Goal: Information Seeking & Learning: Get advice/opinions

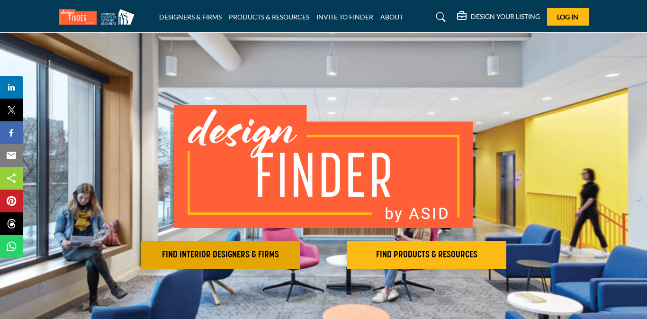
click at [257, 252] on h2 "FIND INTERIOR DESIGNERS & FIRMS" at bounding box center [219, 254] width 153 height 11
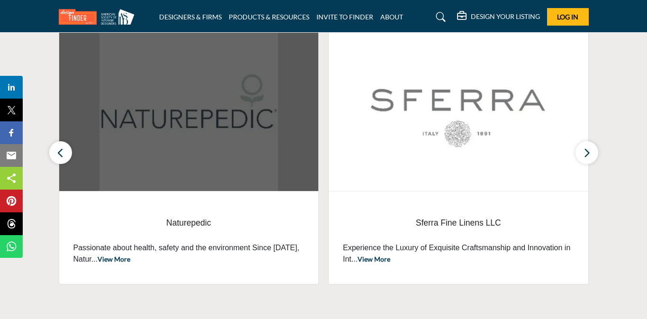
scroll to position [375, 0]
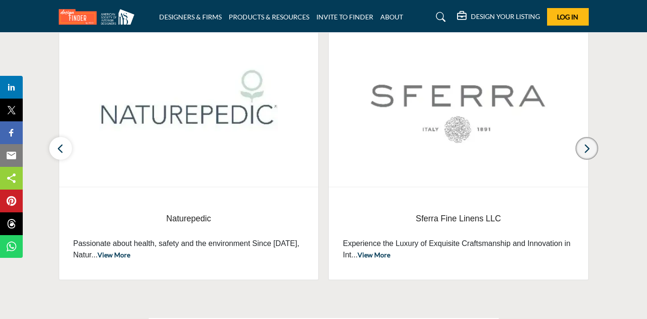
click at [582, 147] on button "button" at bounding box center [586, 148] width 23 height 23
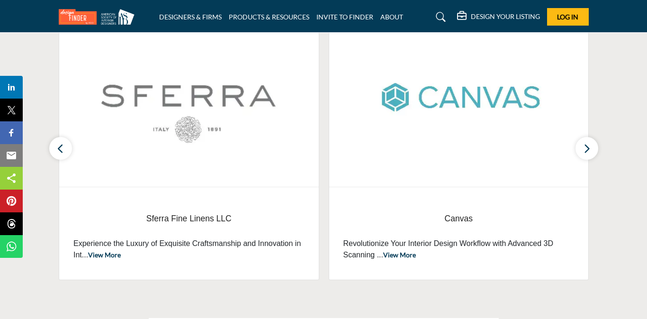
click at [187, 12] on li "DESIGNERS & FIRMS" at bounding box center [190, 17] width 62 height 10
click at [192, 15] on link "DESIGNERS & FIRMS" at bounding box center [190, 17] width 62 height 8
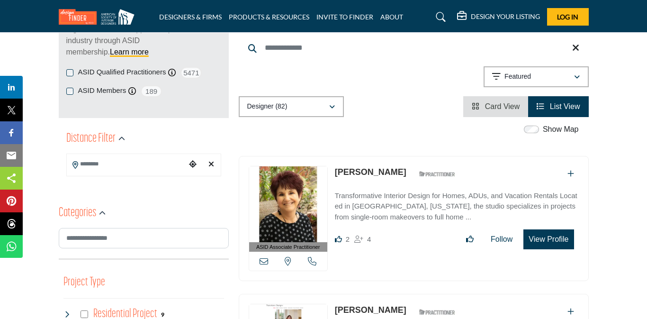
scroll to position [117, 0]
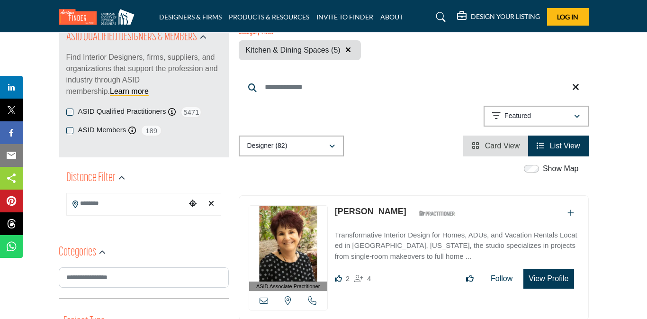
click at [350, 53] on button "button" at bounding box center [347, 50] width 11 height 12
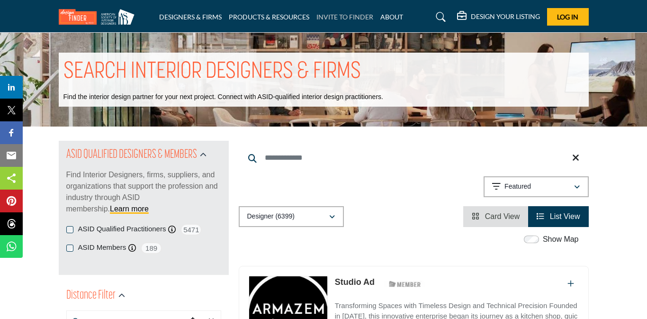
click at [335, 18] on link "INVITE TO FINDER" at bounding box center [344, 17] width 57 height 8
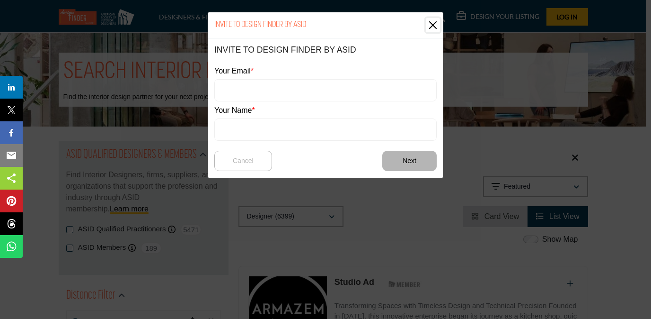
click at [435, 25] on button "Close" at bounding box center [433, 25] width 14 height 14
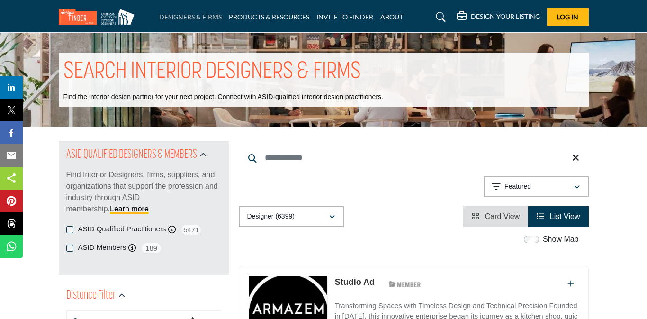
click at [190, 20] on link "DESIGNERS & FIRMS" at bounding box center [190, 17] width 62 height 8
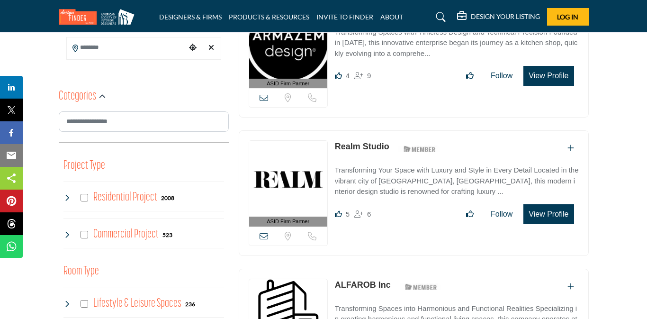
scroll to position [274, 0]
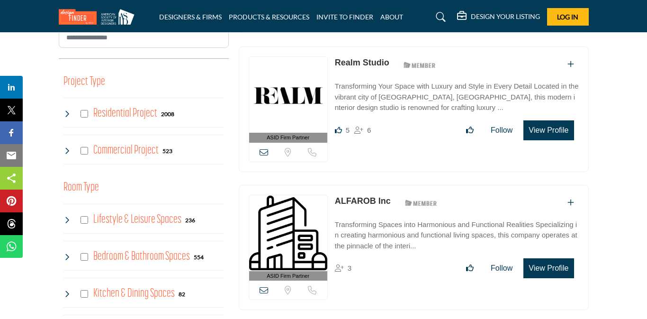
scroll to position [357, 0]
click at [116, 223] on h4 "Lifestyle & Leisure Spaces" at bounding box center [137, 219] width 88 height 17
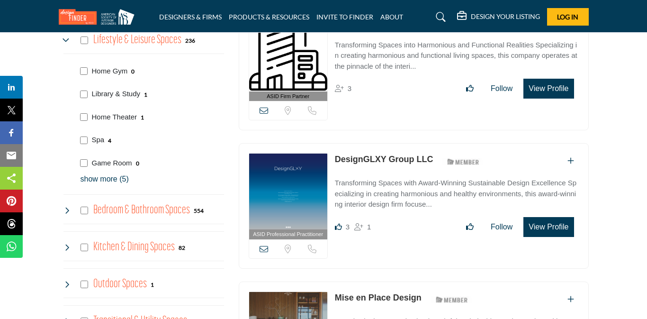
scroll to position [537, 0]
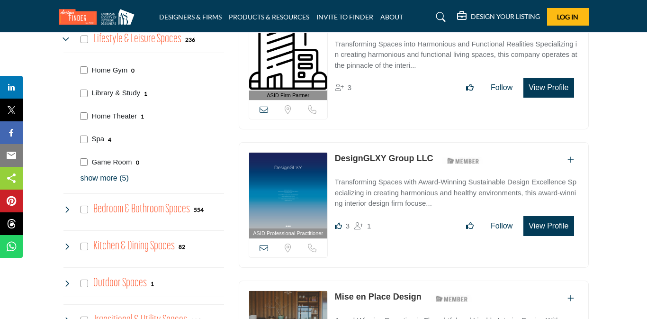
click at [135, 216] on h4 "Bedroom & Bathroom Spaces" at bounding box center [141, 209] width 97 height 17
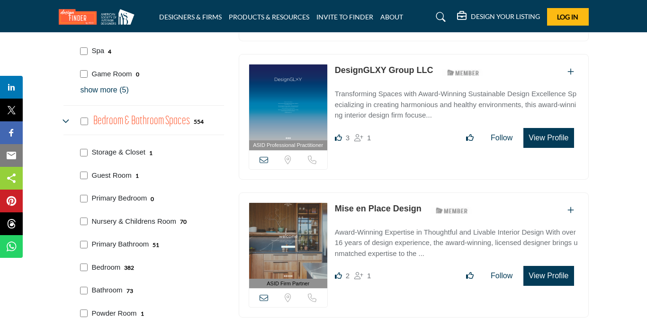
scroll to position [637, 0]
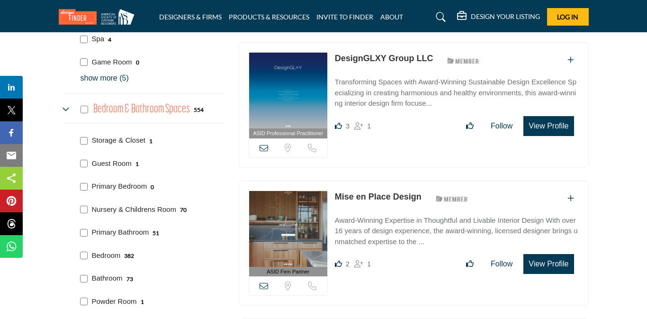
click at [144, 265] on div "Bedroom 382" at bounding box center [150, 254] width 147 height 23
click at [121, 259] on div "Bedroom 382" at bounding box center [113, 255] width 44 height 11
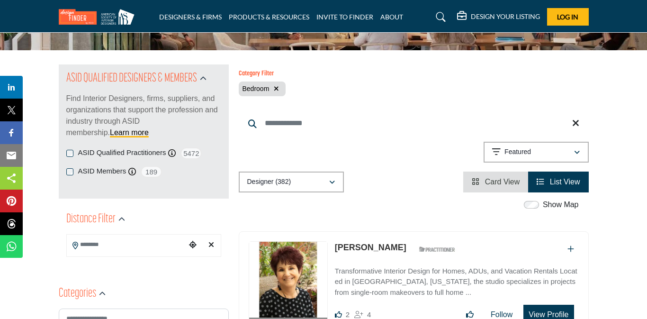
scroll to position [77, 0]
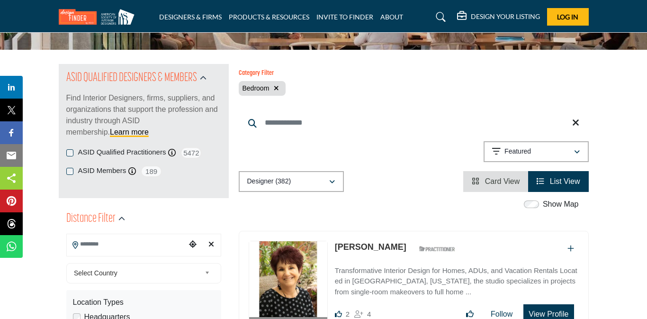
click at [97, 240] on input "Search Location" at bounding box center [126, 244] width 119 height 18
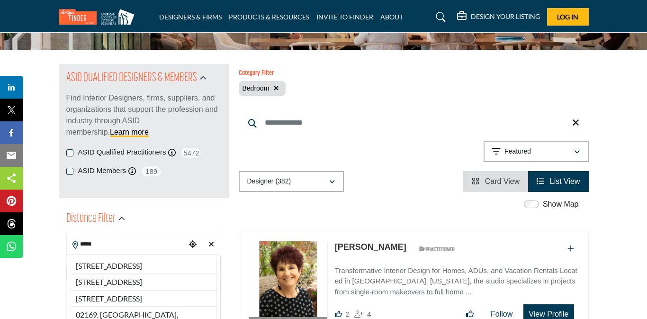
type input "*****"
click at [140, 240] on input "*****" at bounding box center [126, 244] width 119 height 18
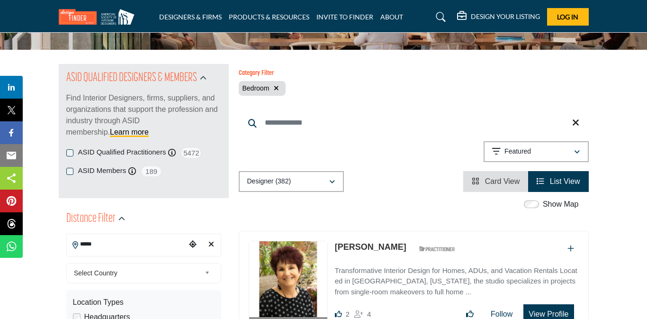
click at [126, 280] on div "Select Country" at bounding box center [143, 273] width 155 height 20
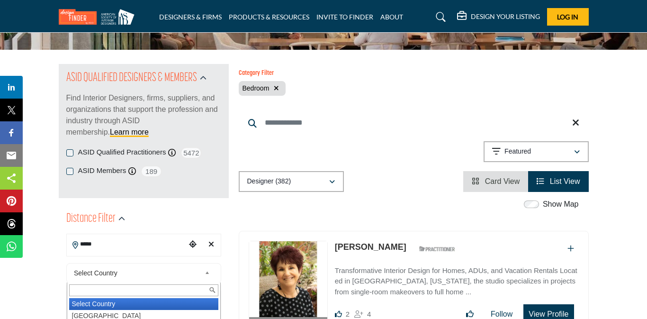
click at [123, 274] on span "Select Country" at bounding box center [137, 272] width 127 height 11
click at [124, 274] on span "Select Country" at bounding box center [137, 272] width 127 height 11
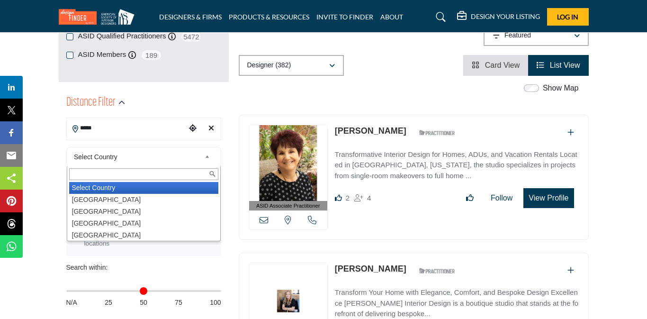
scroll to position [2, 0]
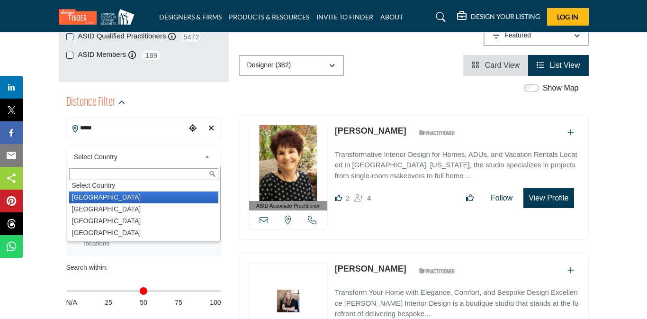
click at [120, 196] on li "United States" at bounding box center [143, 197] width 149 height 12
type input "***"
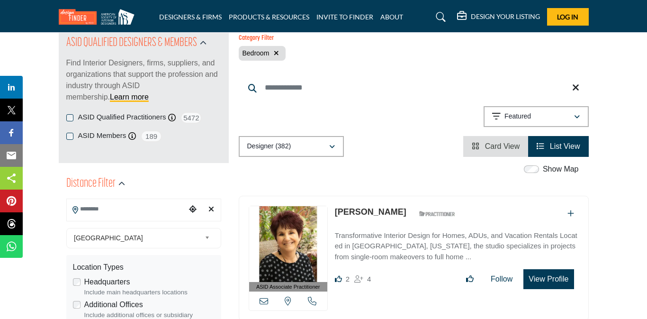
scroll to position [129, 0]
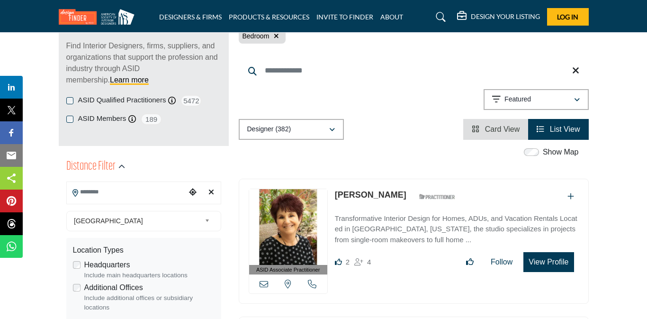
click at [136, 196] on input "Search Location" at bounding box center [126, 192] width 119 height 18
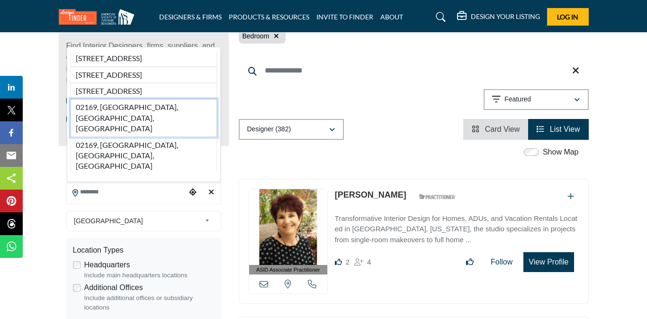
click at [143, 136] on li "02169, Quincy, MA, USA" at bounding box center [144, 117] width 146 height 37
type input "**********"
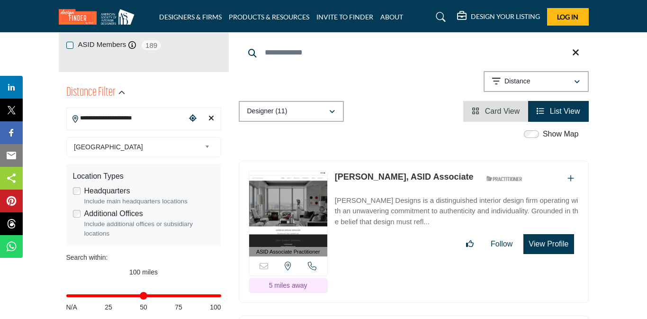
scroll to position [204, 0]
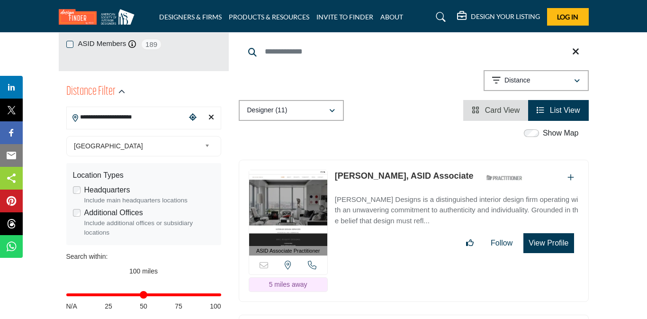
click at [358, 171] on link "Eric Roseff, ASID Associate" at bounding box center [404, 175] width 139 height 9
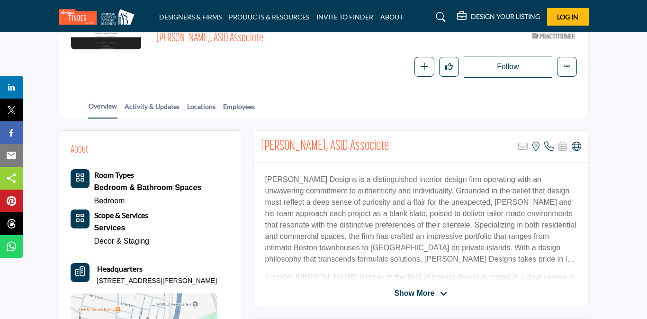
scroll to position [126, 0]
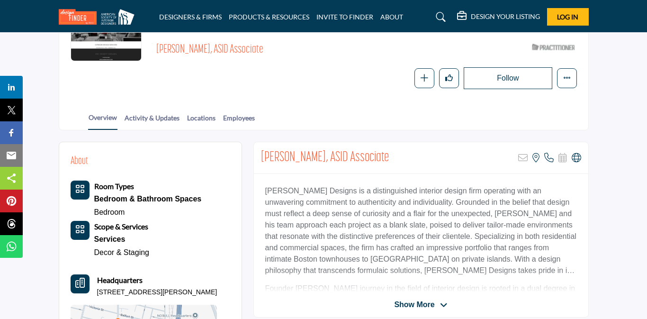
drag, startPoint x: 245, startPoint y: 48, endPoint x: 159, endPoint y: 50, distance: 86.2
click at [159, 50] on span "[PERSON_NAME], ASID Associate" at bounding box center [286, 50] width 260 height 16
click at [261, 62] on div "[PERSON_NAME], ASID Associate ASID Qualified Practitioner who validates work an…" at bounding box center [366, 64] width 420 height 50
drag, startPoint x: 252, startPoint y: 53, endPoint x: 153, endPoint y: 55, distance: 98.9
click at [153, 55] on div "[PERSON_NAME], ASID Associate ASID Qualified Practitioner who validates work an…" at bounding box center [324, 64] width 506 height 50
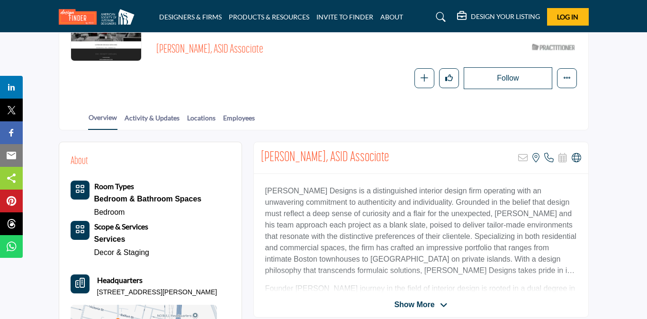
copy span "[PERSON_NAME], ASID Associate"
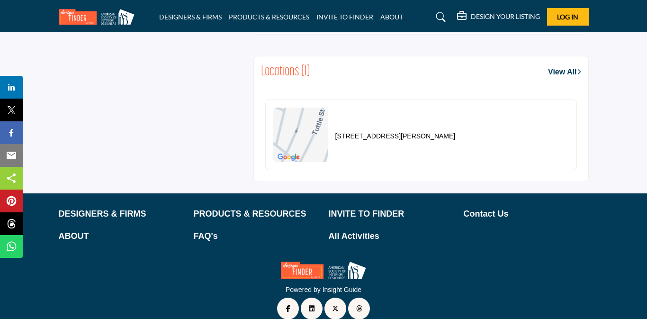
scroll to position [591, 0]
